Goal: Information Seeking & Learning: Check status

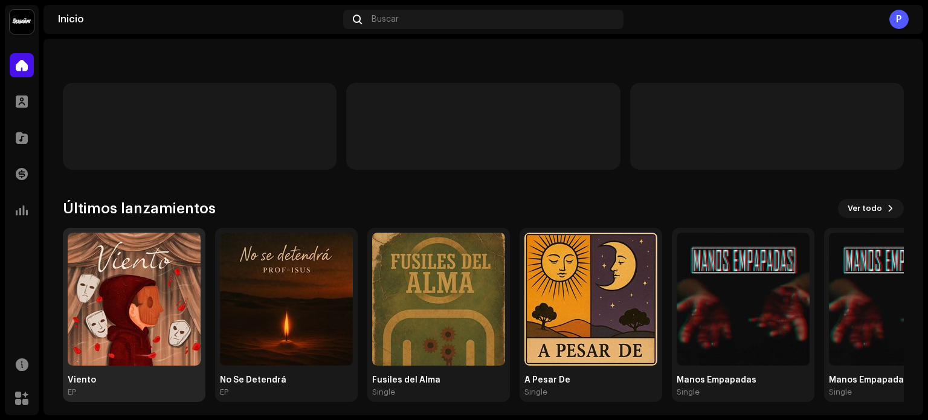
scroll to position [101, 0]
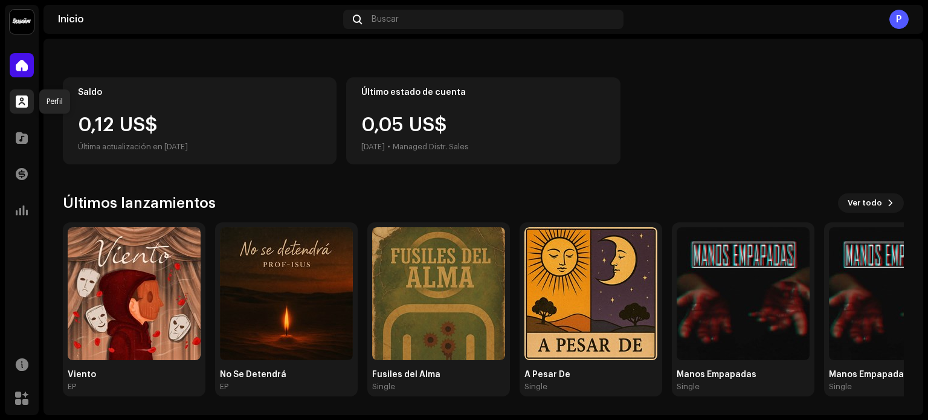
click at [19, 99] on span at bounding box center [22, 102] width 12 height 10
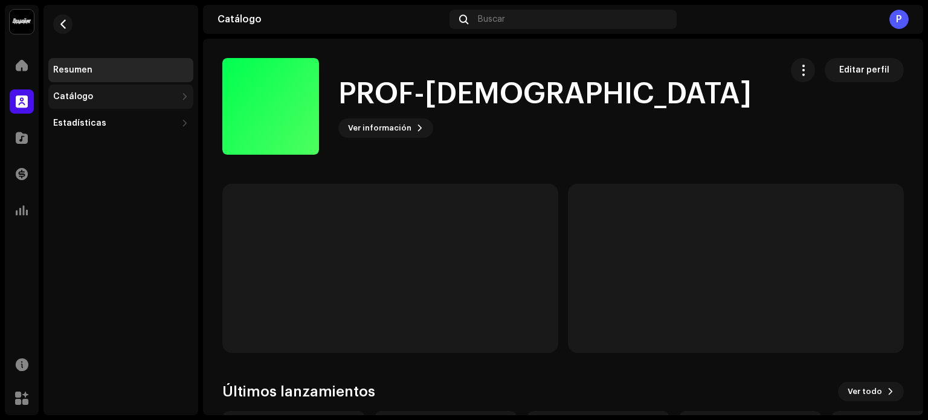
click at [83, 100] on div "Catálogo" at bounding box center [73, 97] width 40 height 10
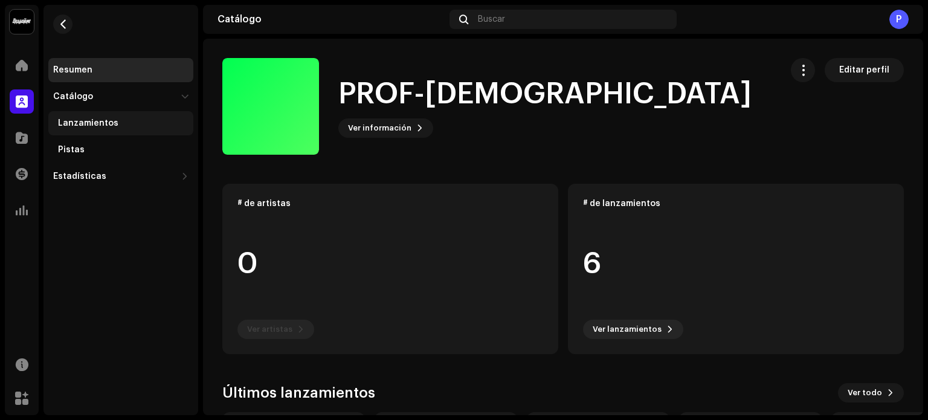
click at [106, 133] on div "Lanzamientos" at bounding box center [120, 123] width 145 height 24
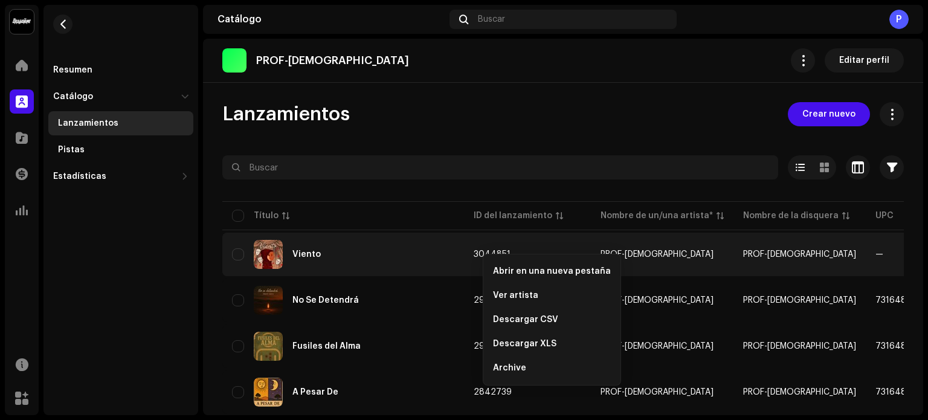
click at [455, 248] on td "Viento" at bounding box center [343, 254] width 242 height 43
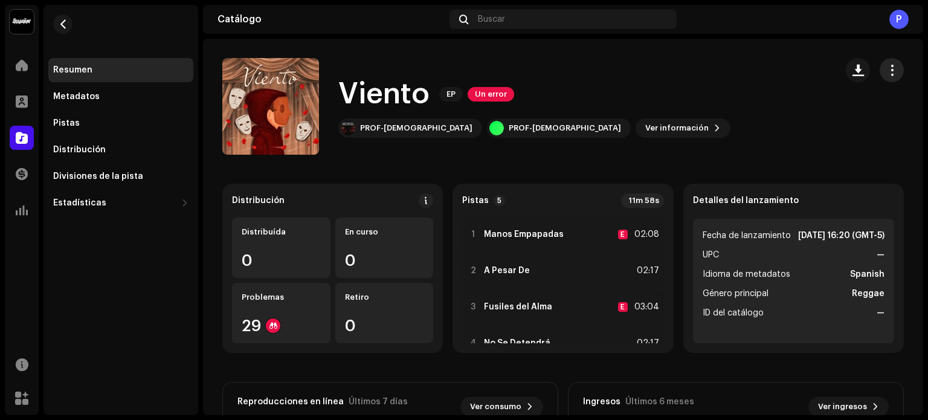
click at [886, 72] on span "button" at bounding box center [891, 70] width 11 height 10
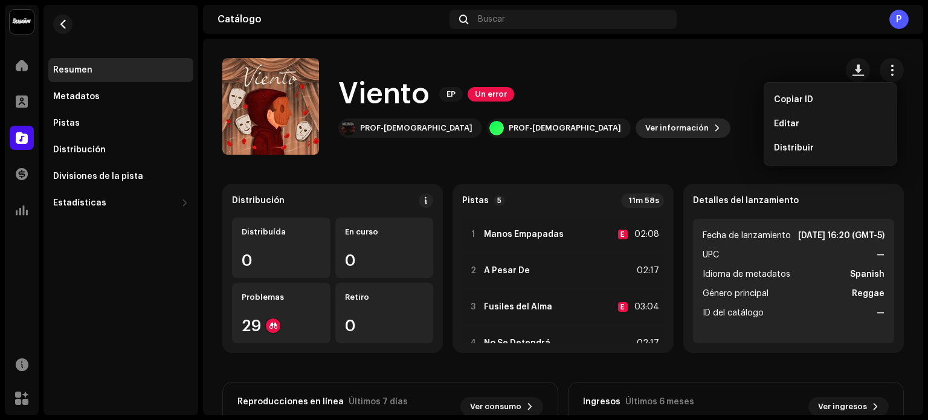
click at [645, 130] on span "Ver información" at bounding box center [676, 128] width 63 height 24
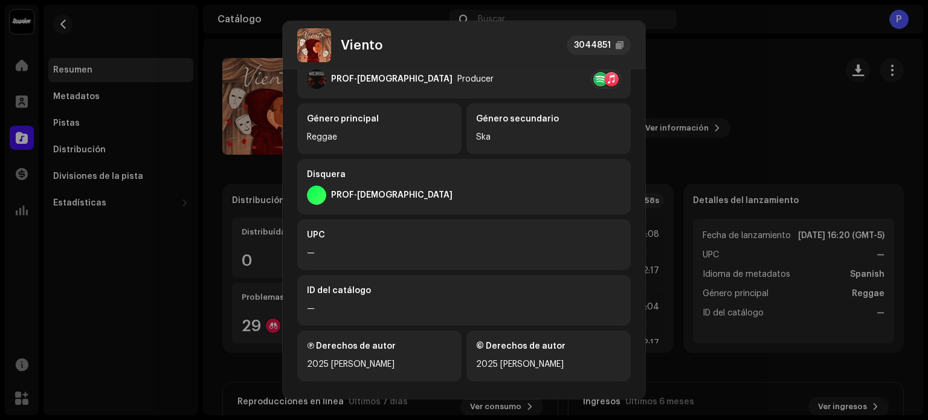
scroll to position [271, 0]
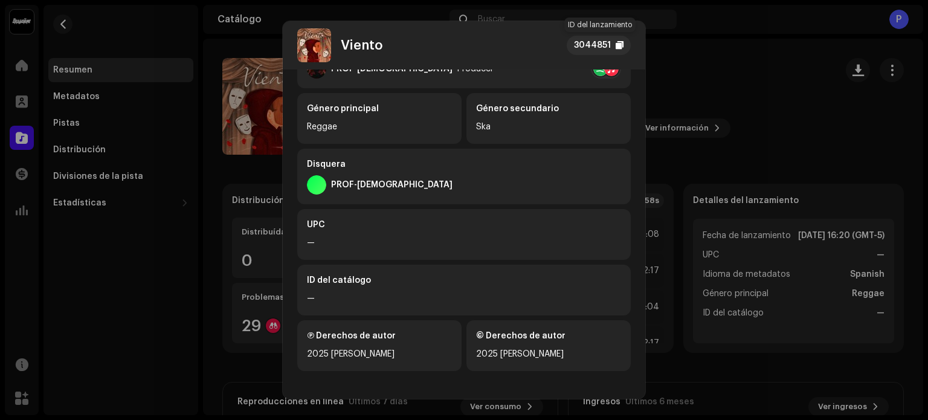
click at [622, 48] on div at bounding box center [620, 45] width 8 height 10
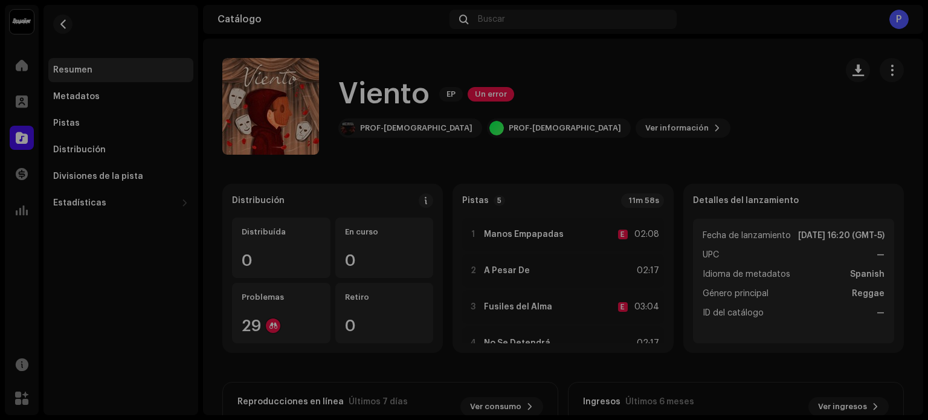
click at [681, 48] on div "Viento 3044851 Metadatos Distribución Idioma de metadatos Spanish Título del la…" at bounding box center [464, 210] width 928 height 420
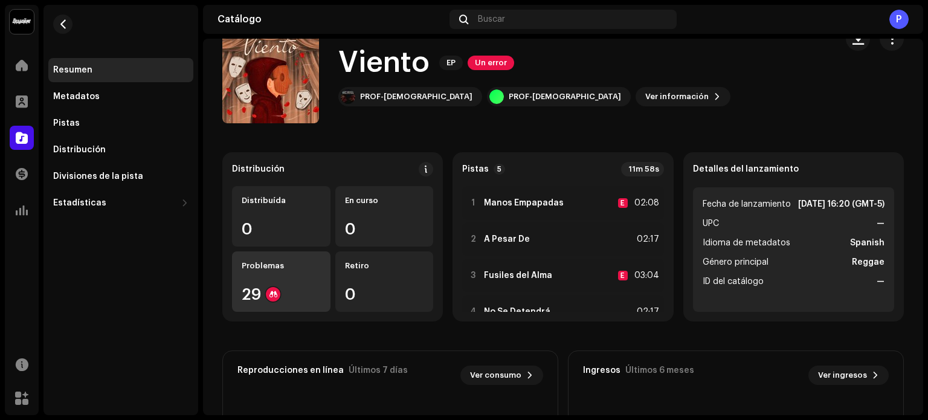
scroll to position [60, 0]
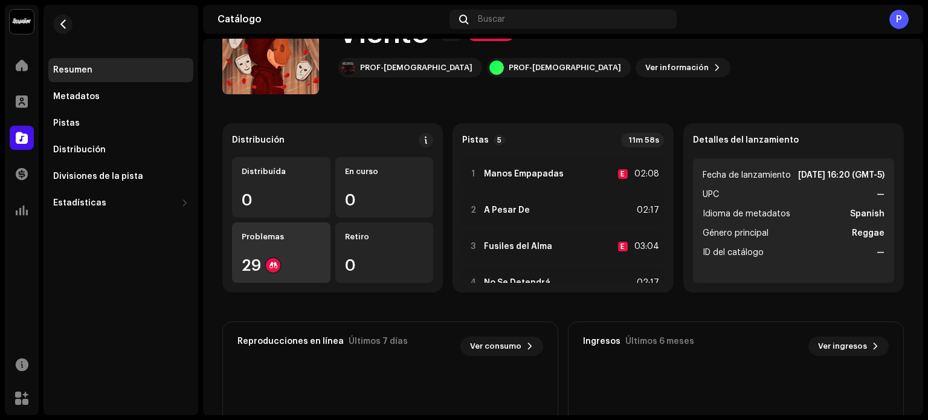
click at [294, 240] on div "Problemas" at bounding box center [281, 237] width 79 height 10
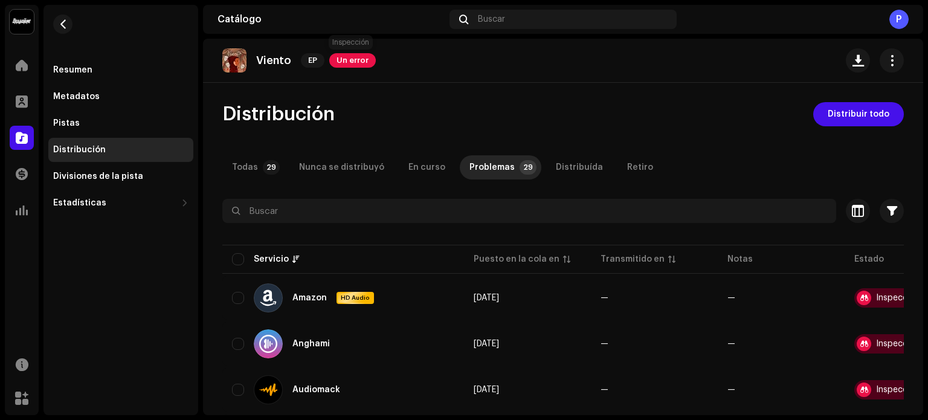
click at [355, 57] on span "Un error" at bounding box center [352, 60] width 47 height 14
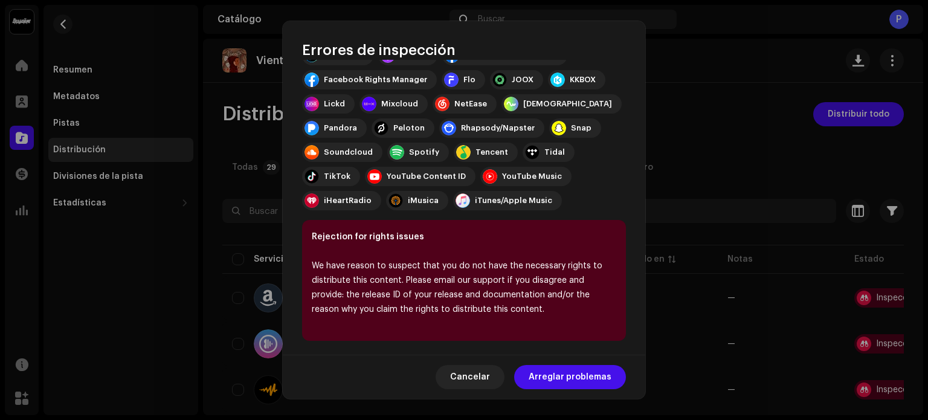
scroll to position [192, 0]
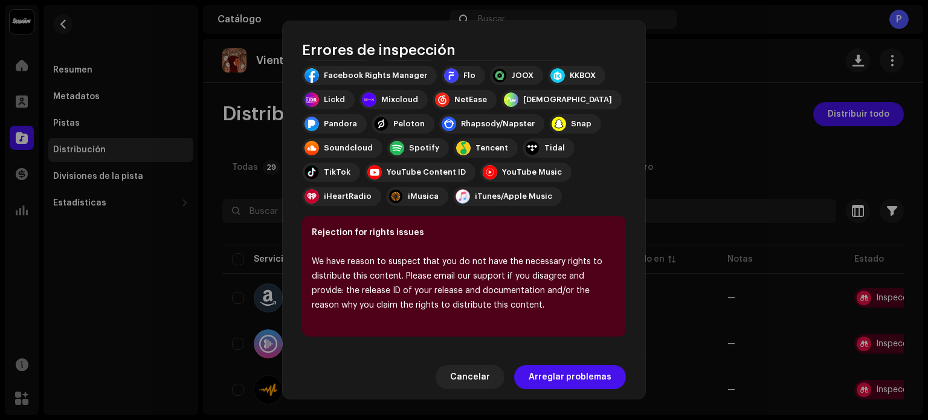
drag, startPoint x: 314, startPoint y: 260, endPoint x: 592, endPoint y: 315, distance: 283.9
click at [592, 315] on div "Rejection for rights issues We have reason to suspect that you do not have the …" at bounding box center [464, 276] width 324 height 121
copy font
